Goal: Navigation & Orientation: Find specific page/section

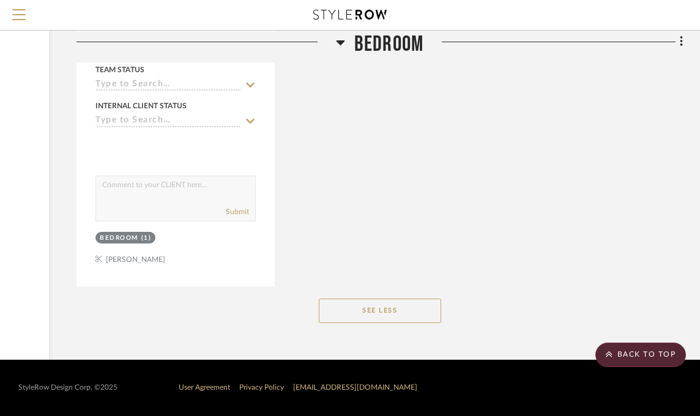
scroll to position [3273, 181]
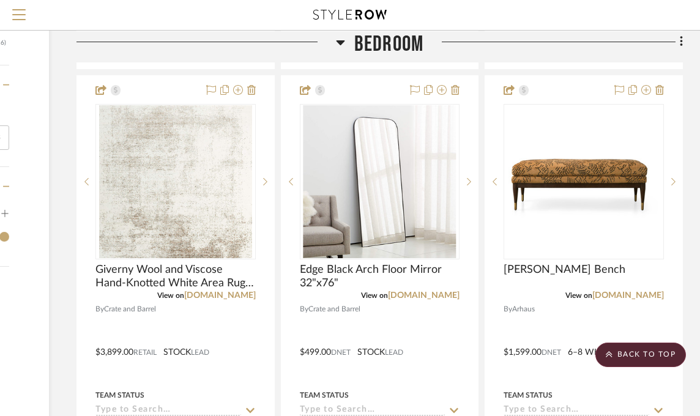
scroll to position [1315, 181]
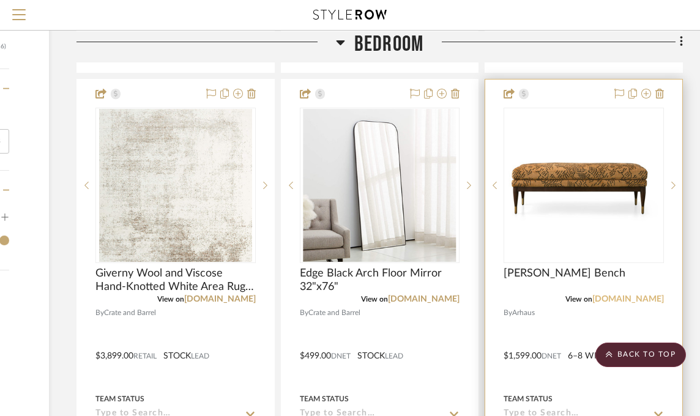
click at [645, 296] on link "[DOMAIN_NAME]" at bounding box center [629, 299] width 72 height 9
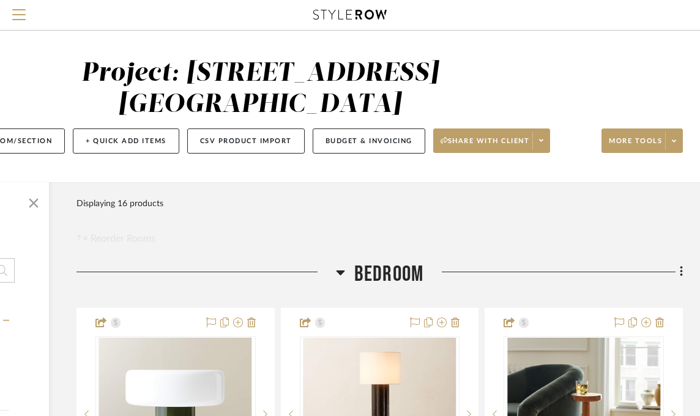
scroll to position [0, 4]
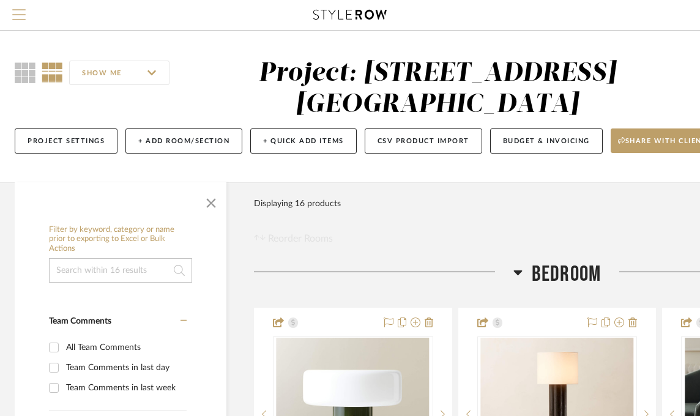
click at [12, 12] on span "Menu" at bounding box center [18, 18] width 13 height 18
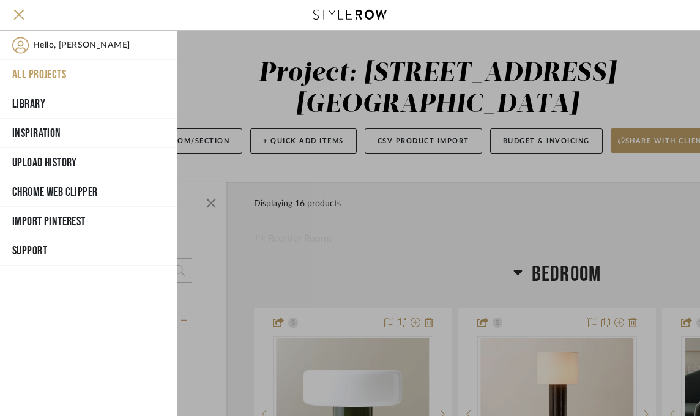
click at [40, 75] on button "All Projects" at bounding box center [89, 74] width 178 height 29
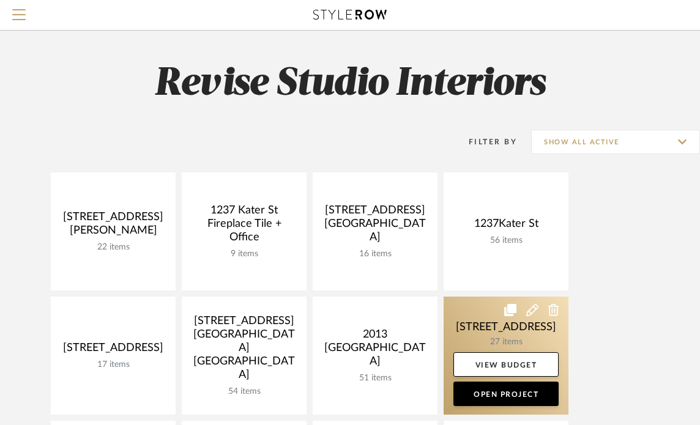
click at [515, 326] on link at bounding box center [506, 356] width 125 height 118
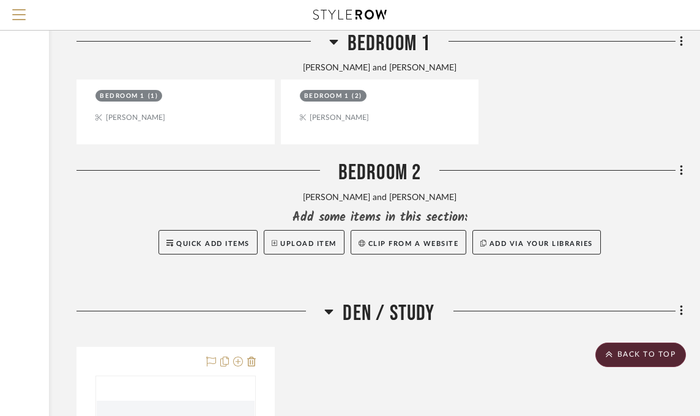
scroll to position [2877, 181]
